Goal: Information Seeking & Learning: Learn about a topic

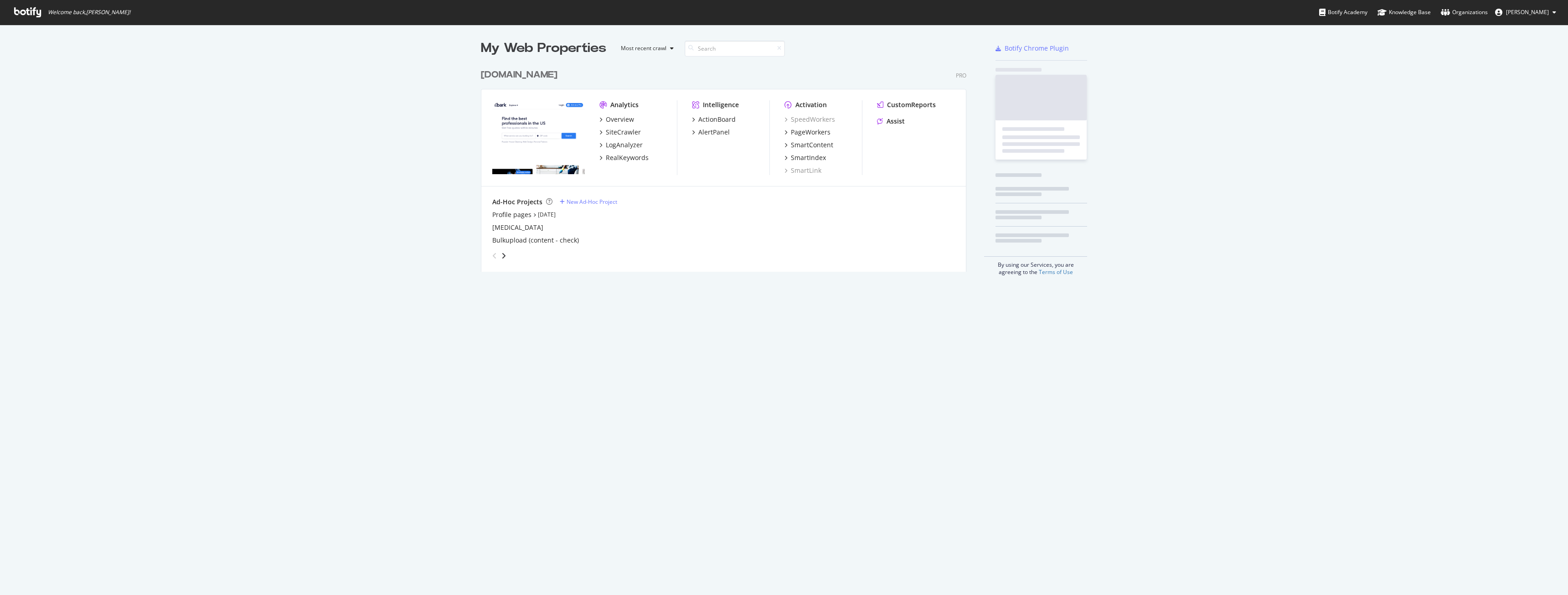
scroll to position [588, 1555]
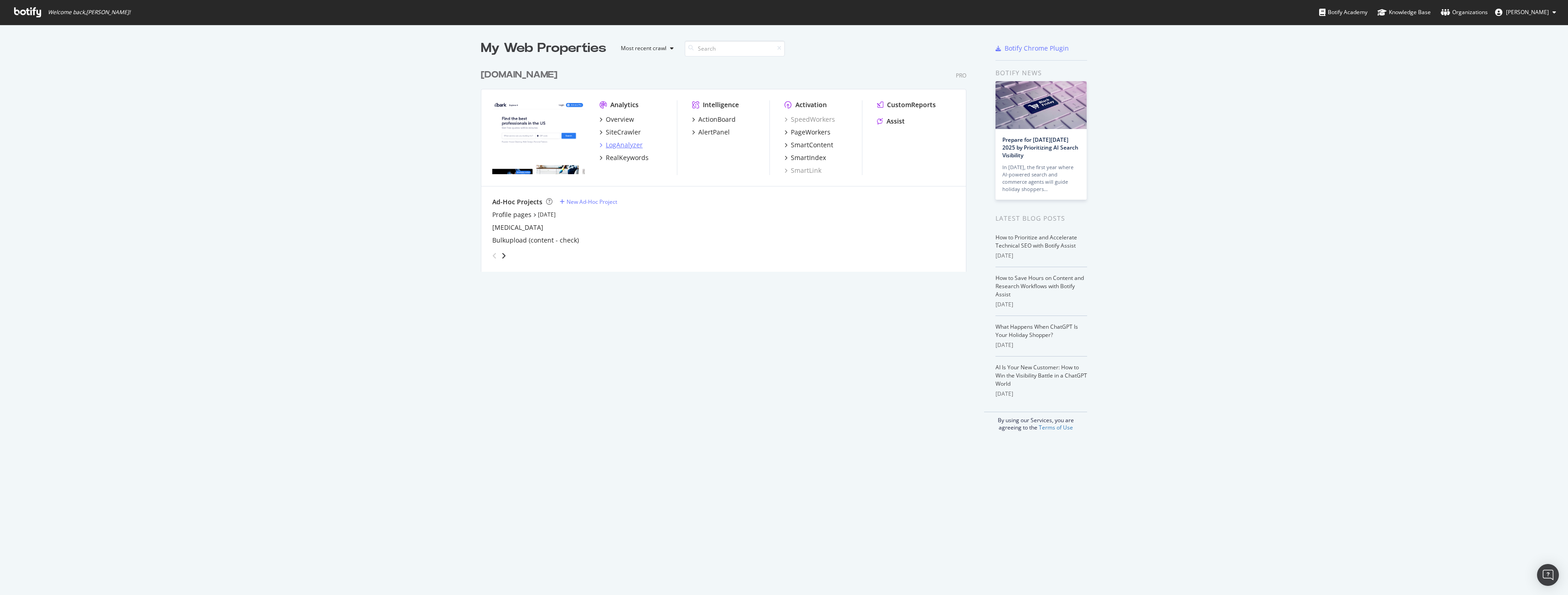
click at [616, 146] on div "LogAnalyzer" at bounding box center [624, 145] width 37 height 9
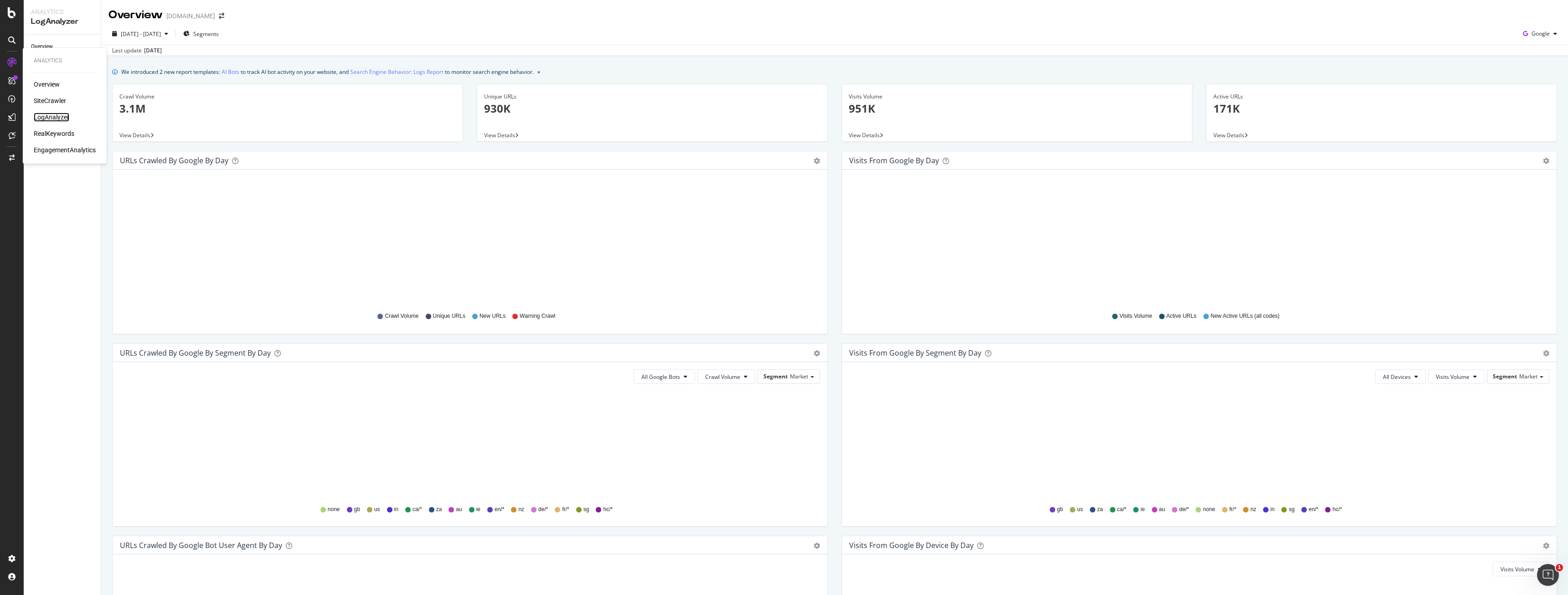
click at [47, 116] on div "LogAnalyzer" at bounding box center [51, 117] width 35 height 9
